Goal: Task Accomplishment & Management: Use online tool/utility

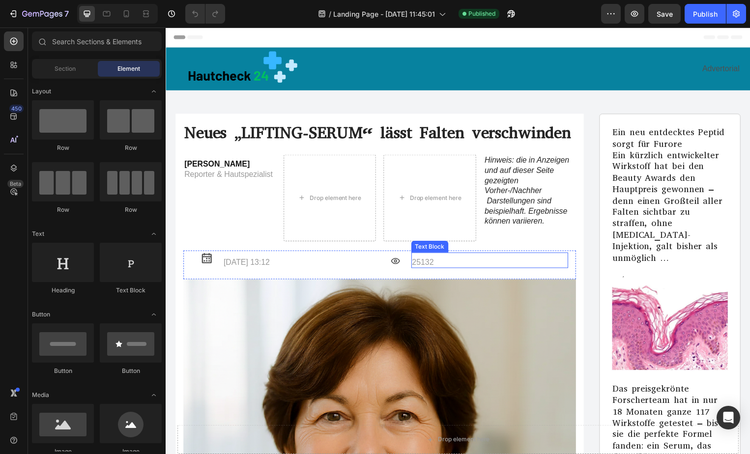
click at [414, 262] on p "25132" at bounding box center [492, 265] width 157 height 10
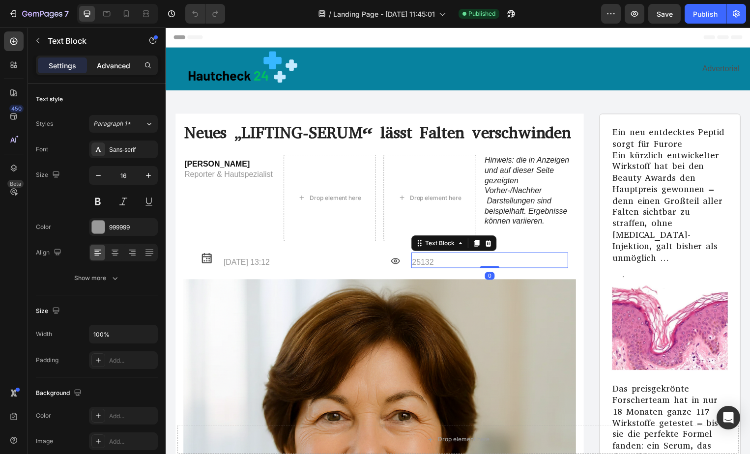
click at [118, 64] on p "Advanced" at bounding box center [113, 65] width 33 height 10
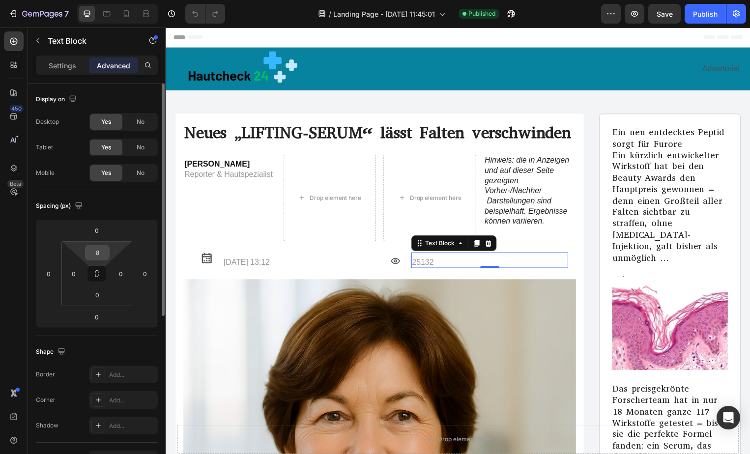
click at [101, 255] on input "8" at bounding box center [97, 252] width 20 height 15
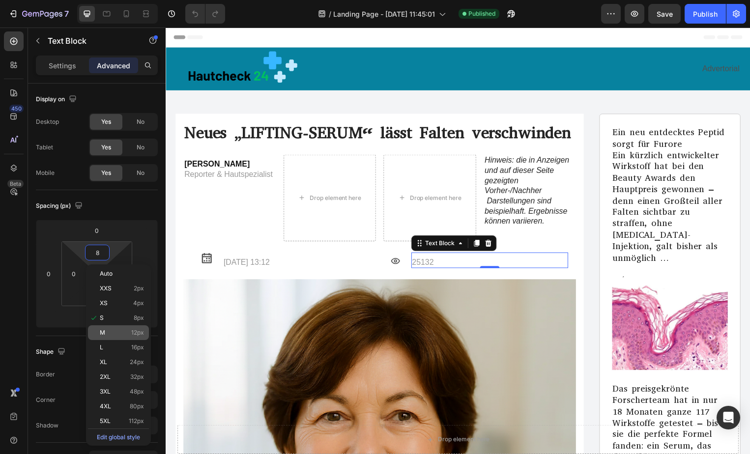
click at [112, 325] on div "M 12px" at bounding box center [118, 332] width 61 height 15
type input "12"
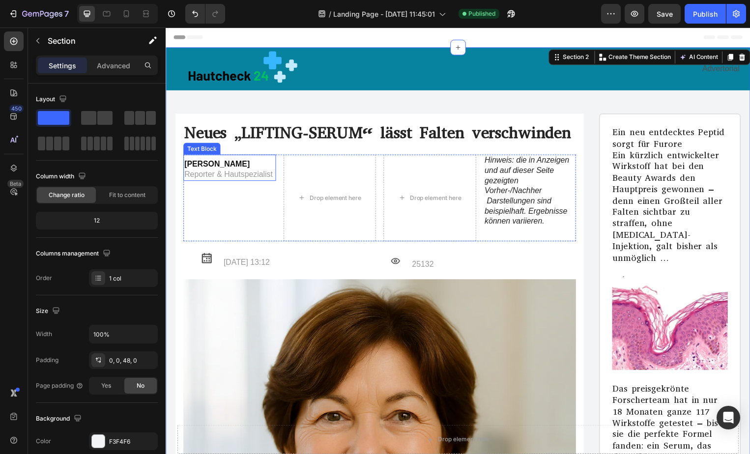
click at [186, 167] on strong "[PERSON_NAME]" at bounding box center [217, 165] width 66 height 8
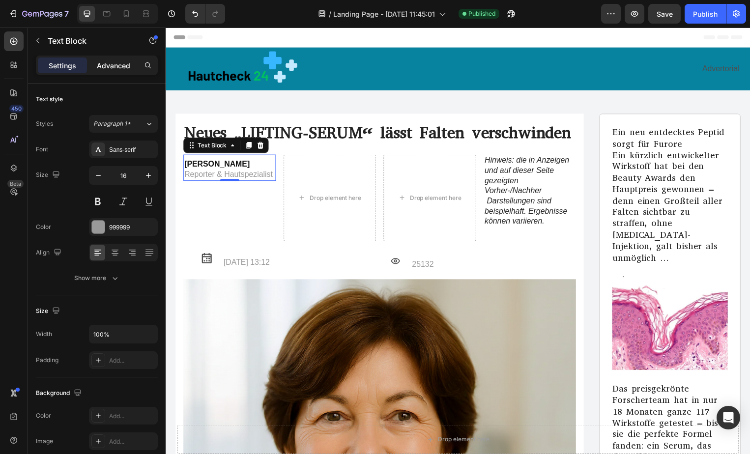
click at [118, 66] on p "Advanced" at bounding box center [113, 65] width 33 height 10
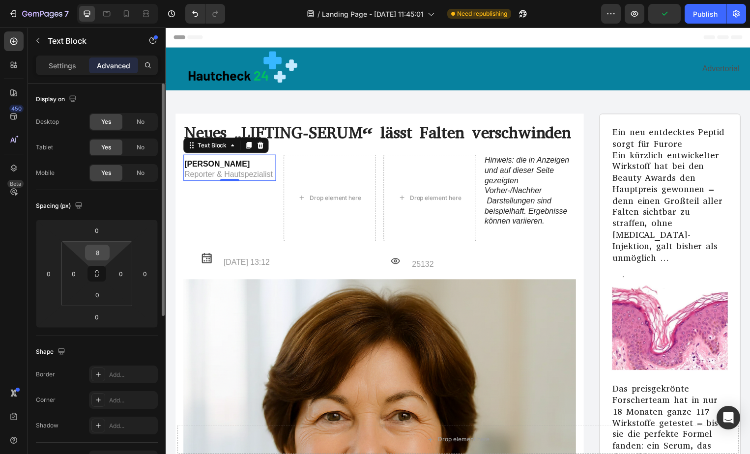
click at [100, 251] on input "8" at bounding box center [97, 252] width 20 height 15
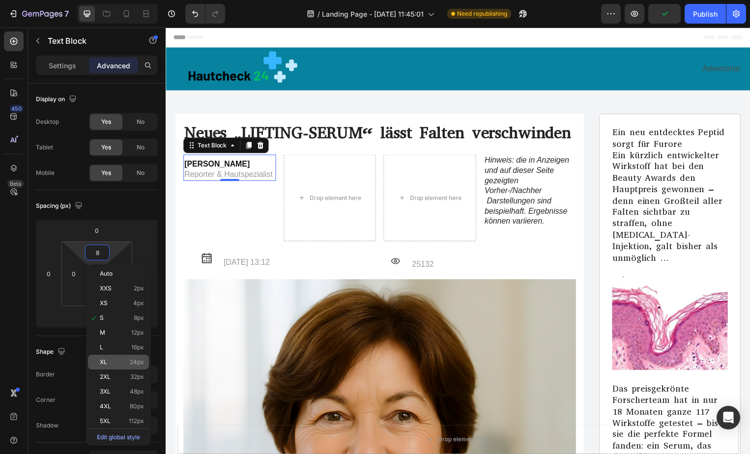
click at [100, 363] on span "XL" at bounding box center [103, 362] width 7 height 7
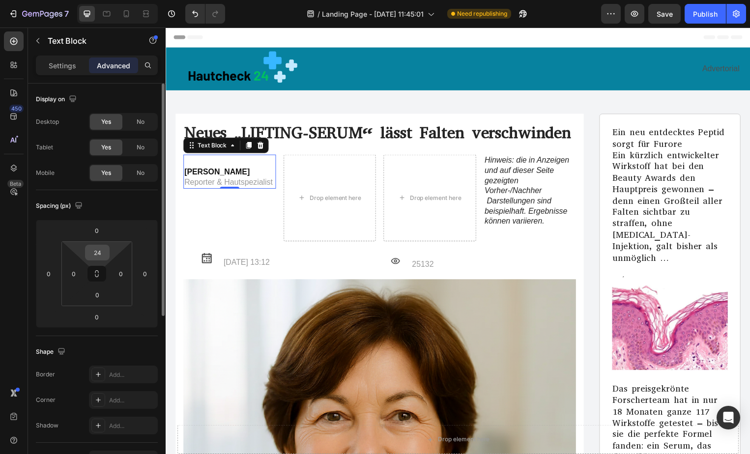
click at [95, 252] on input "24" at bounding box center [97, 252] width 20 height 15
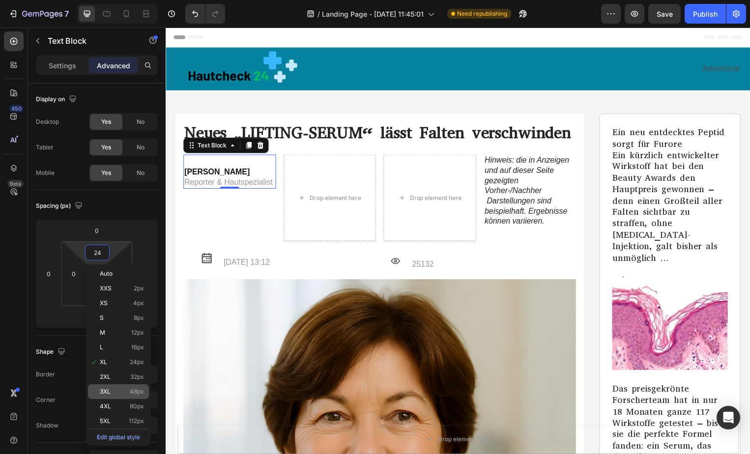
click at [96, 384] on div "3XL 48px" at bounding box center [118, 391] width 61 height 15
type input "48"
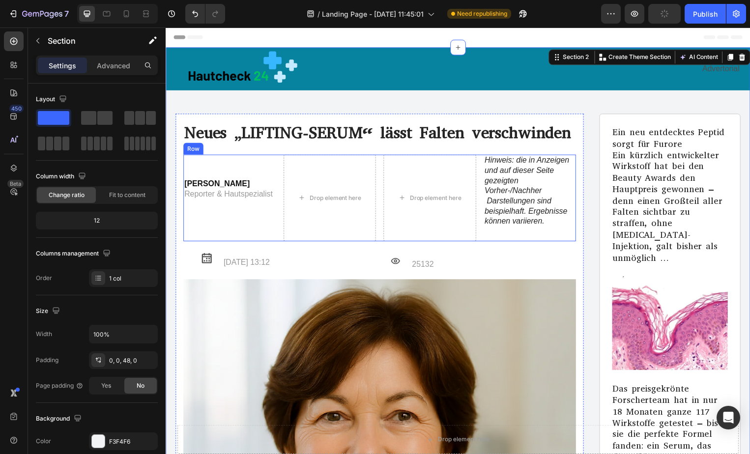
click at [263, 227] on div "[PERSON_NAME] Reporter & Hautspezialist Text Block" at bounding box center [229, 199] width 93 height 87
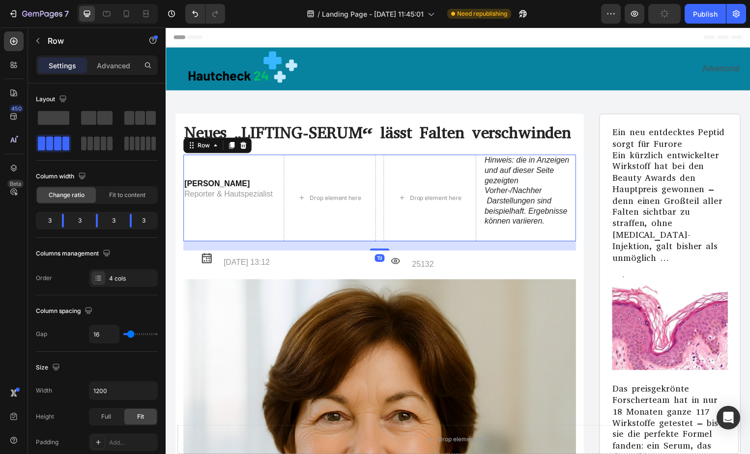
click at [494, 238] on div "Hinweis: die in Anzeigen und auf dieser Seite gezeigten Vorher-/Nachher Darstel…" at bounding box center [533, 199] width 93 height 87
click at [544, 223] on p "Hinweis: die in Anzeigen und auf dieser Seite gezeigten Vorher-/Nachher Darstel…" at bounding box center [533, 193] width 91 height 72
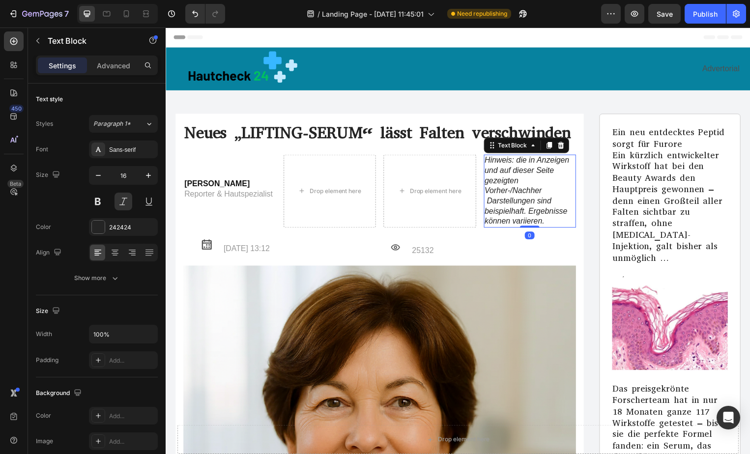
drag, startPoint x: 526, startPoint y: 240, endPoint x: 517, endPoint y: 216, distance: 25.7
click at [517, 216] on div "Hinweis: die in Anzeigen und auf dieser Seite gezeigten Vorher-/Nachher Darstel…" at bounding box center [533, 193] width 93 height 74
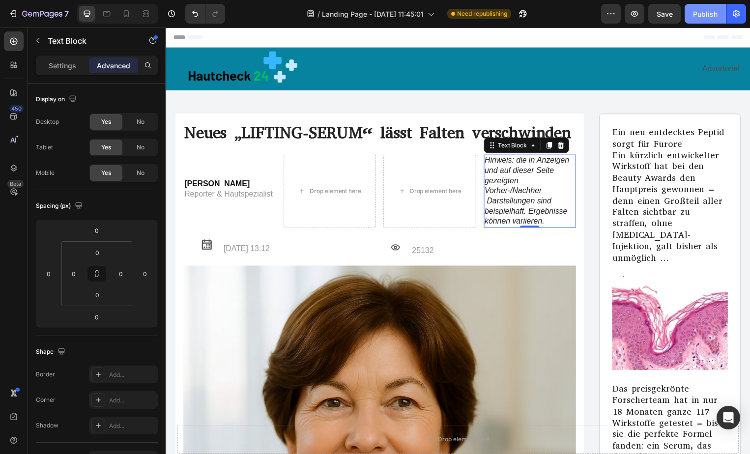
click at [700, 19] on div "Publish" at bounding box center [705, 14] width 25 height 10
